Goal: Task Accomplishment & Management: Use online tool/utility

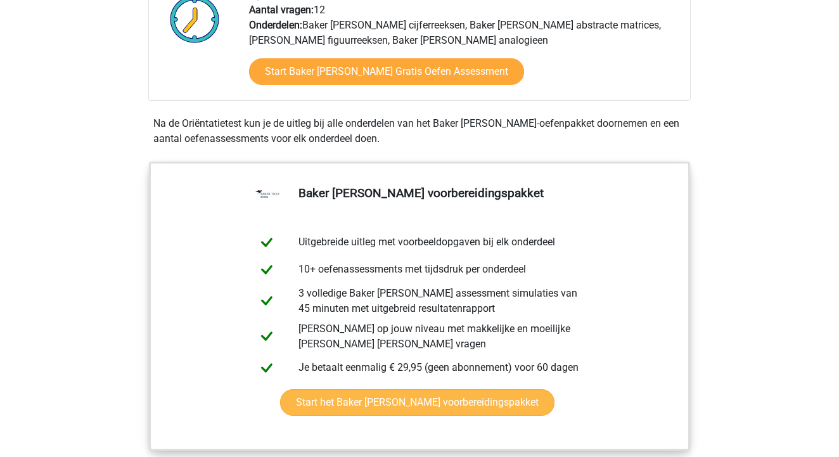
scroll to position [402, 0]
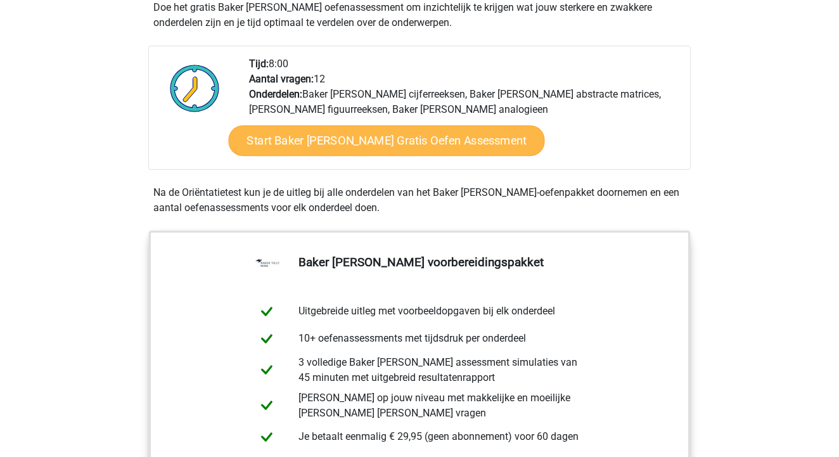
click at [338, 139] on link "Start Baker Tilly Berk Gratis Oefen Assessment" at bounding box center [386, 140] width 316 height 30
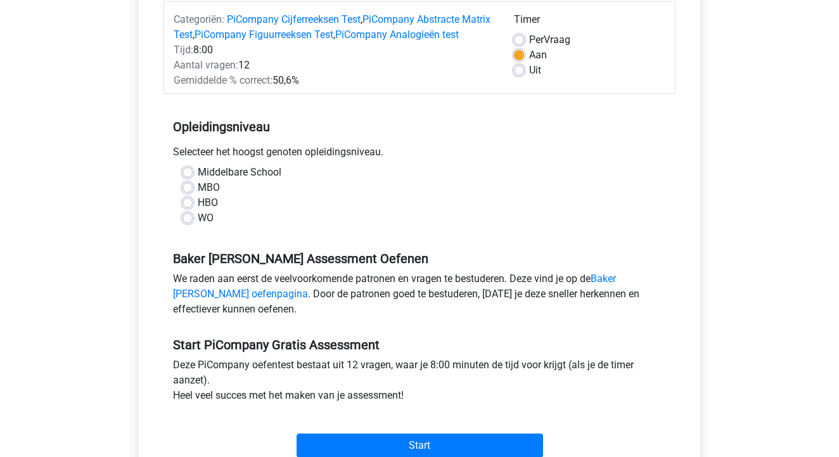
scroll to position [174, 0]
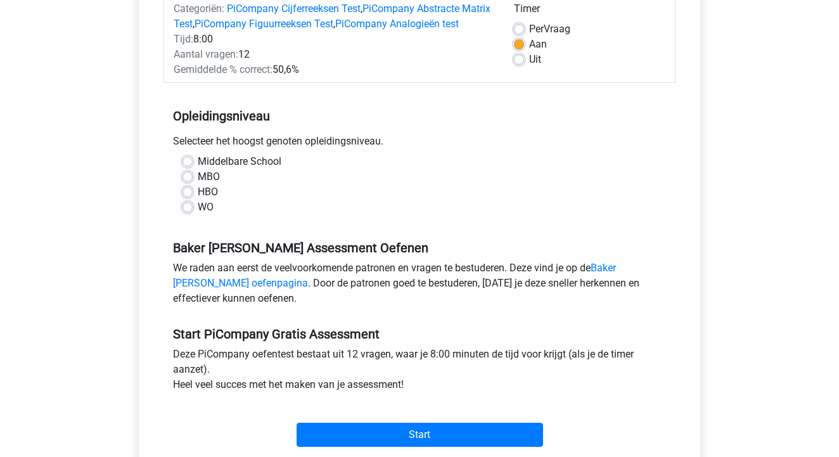
click at [182, 193] on div "Middelbare School MBO HBO WO" at bounding box center [419, 184] width 493 height 61
click at [198, 184] on label "MBO" at bounding box center [209, 176] width 22 height 15
click at [189, 182] on input "MBO" at bounding box center [187, 175] width 10 height 13
radio input "true"
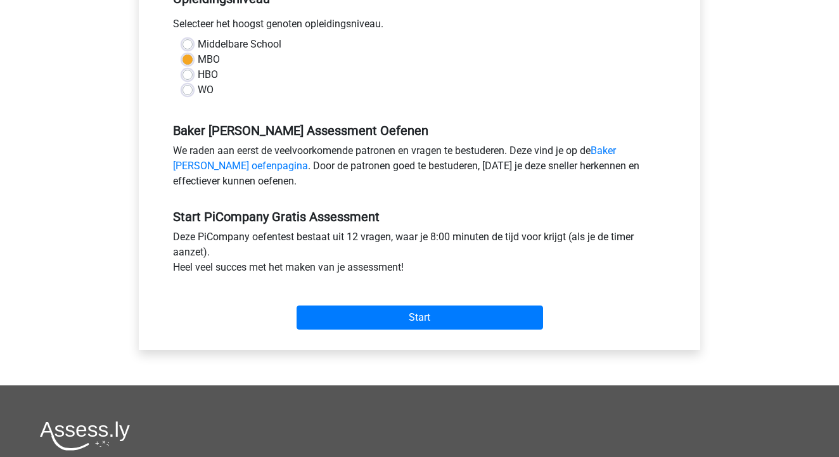
scroll to position [307, 0]
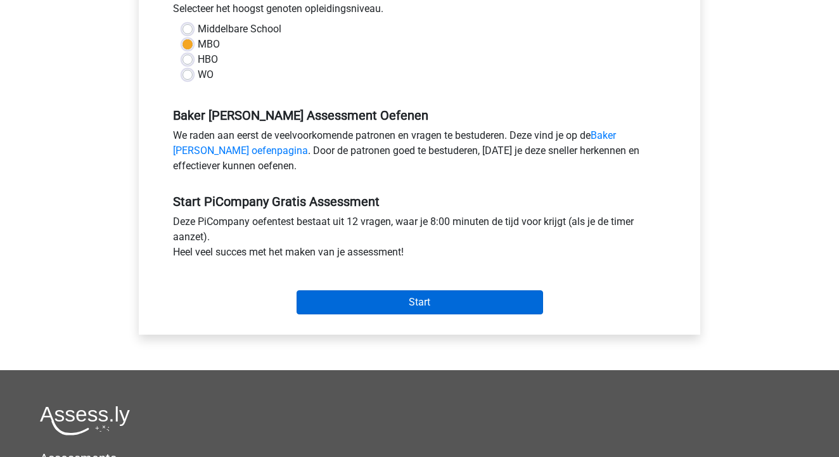
click at [352, 314] on input "Start" at bounding box center [420, 302] width 246 height 24
